Goal: Task Accomplishment & Management: Manage account settings

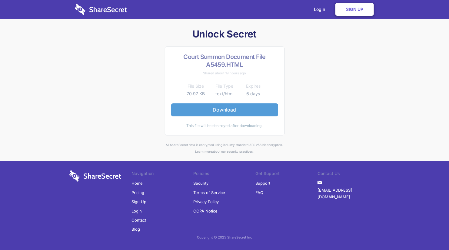
click at [263, 114] on link "Download" at bounding box center [224, 110] width 107 height 13
click at [322, 9] on link "Sign Up" at bounding box center [354, 9] width 38 height 13
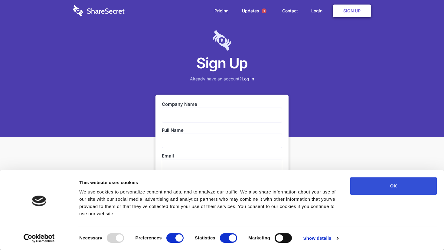
click at [370, 181] on button "OK" at bounding box center [393, 186] width 87 height 18
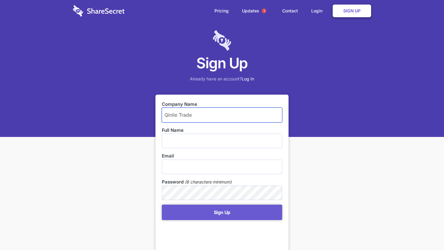
type input "Qinile Trade"
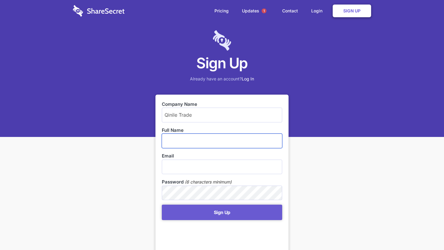
click at [229, 140] on input "text" at bounding box center [222, 141] width 120 height 15
type input "Debbie"
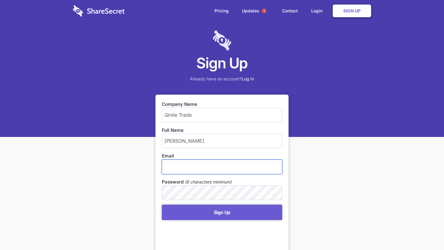
click at [219, 168] on input "email" at bounding box center [222, 167] width 120 height 15
type input "nkinga@live.com"
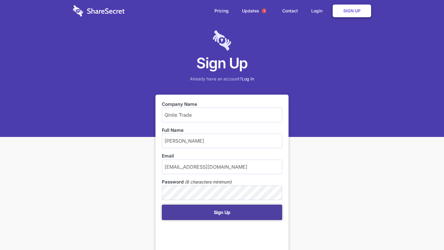
click at [220, 213] on button "Sign Up" at bounding box center [222, 212] width 120 height 15
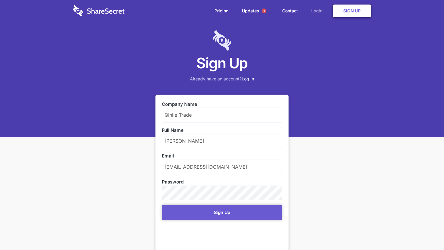
click at [319, 12] on link "Login" at bounding box center [318, 11] width 26 height 19
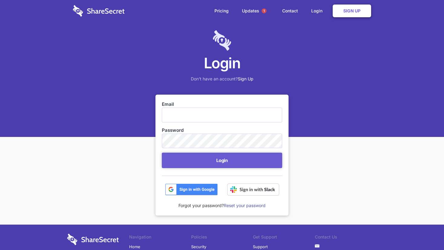
click at [164, 113] on input "Email" at bounding box center [222, 115] width 120 height 15
drag, startPoint x: 202, startPoint y: 115, endPoint x: 196, endPoint y: 113, distance: 6.1
click at [196, 113] on input "Email" at bounding box center [222, 115] width 120 height 15
type input "[PERSON_NAME][EMAIL_ADDRESS][DOMAIN_NAME]"
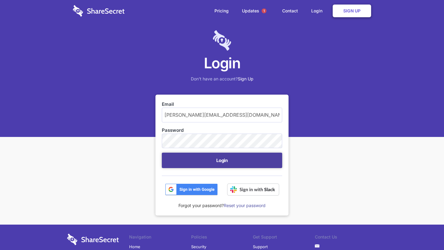
click at [225, 156] on button "Login" at bounding box center [222, 160] width 120 height 15
click at [226, 162] on button "Login" at bounding box center [222, 160] width 120 height 15
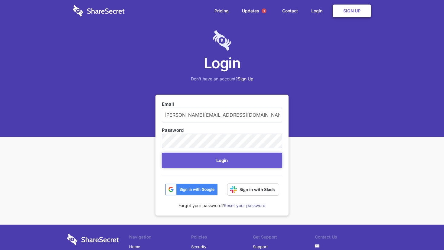
click at [241, 206] on link "Reset your password" at bounding box center [245, 205] width 42 height 5
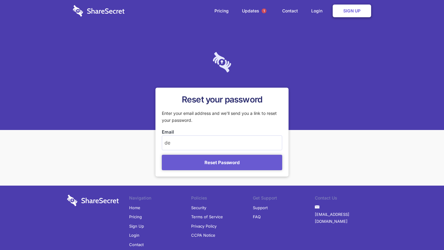
type input "[PERSON_NAME][EMAIL_ADDRESS][DOMAIN_NAME]"
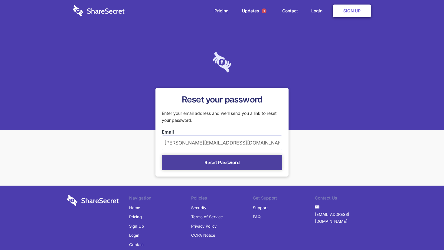
click at [226, 159] on button "Reset Password" at bounding box center [222, 162] width 120 height 15
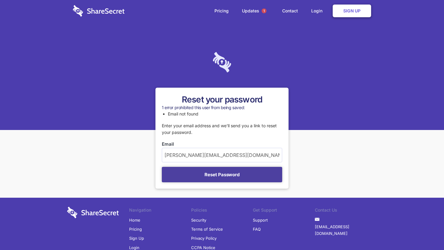
click at [221, 173] on button "Reset Password" at bounding box center [222, 174] width 120 height 15
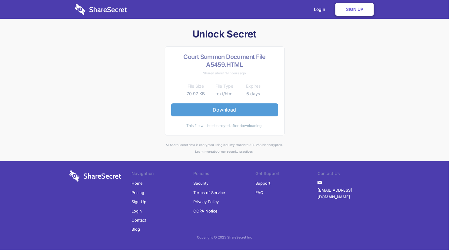
click at [274, 109] on link "Download" at bounding box center [224, 110] width 107 height 13
